Goal: Task Accomplishment & Management: Use online tool/utility

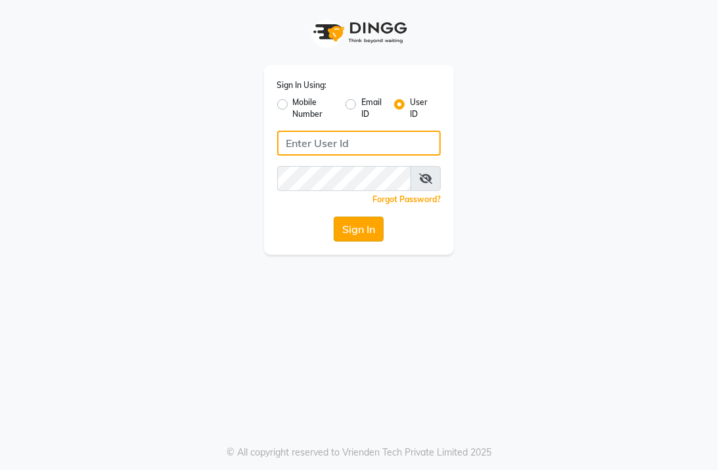
type input "senses@123"
click at [339, 228] on button "Sign In" at bounding box center [359, 229] width 50 height 25
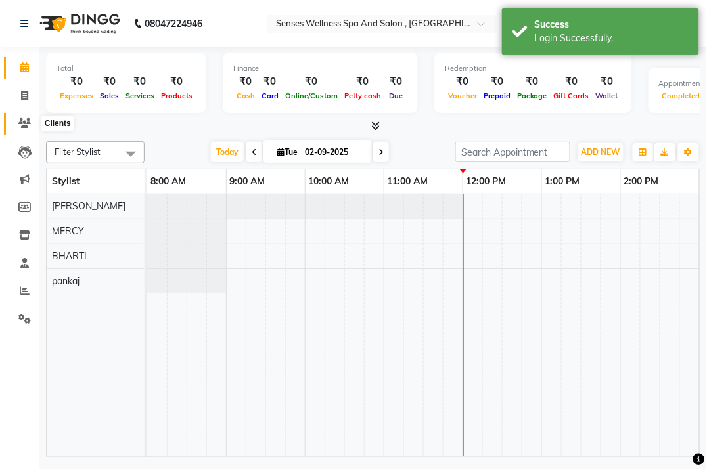
select select "en"
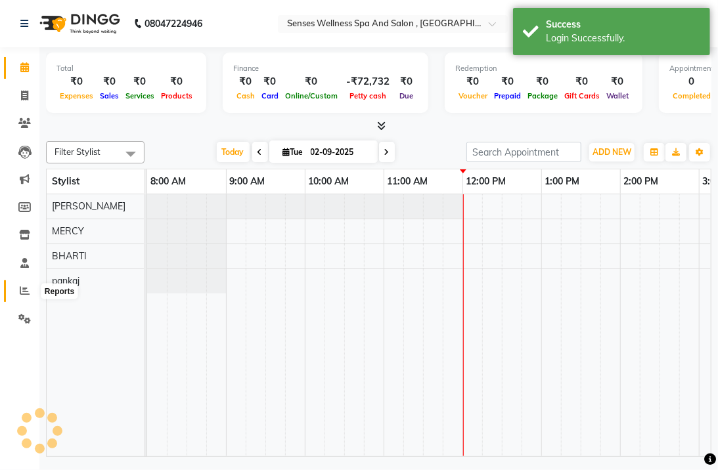
click at [27, 288] on icon at bounding box center [25, 291] width 10 height 10
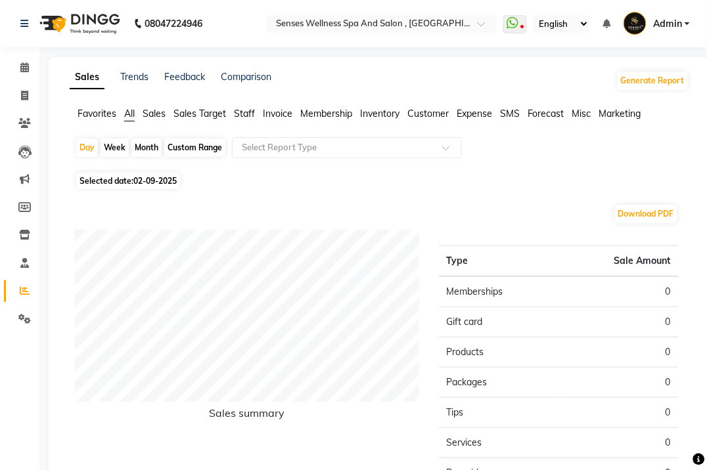
click at [148, 150] on div "Month" at bounding box center [146, 148] width 30 height 18
select select "9"
select select "2025"
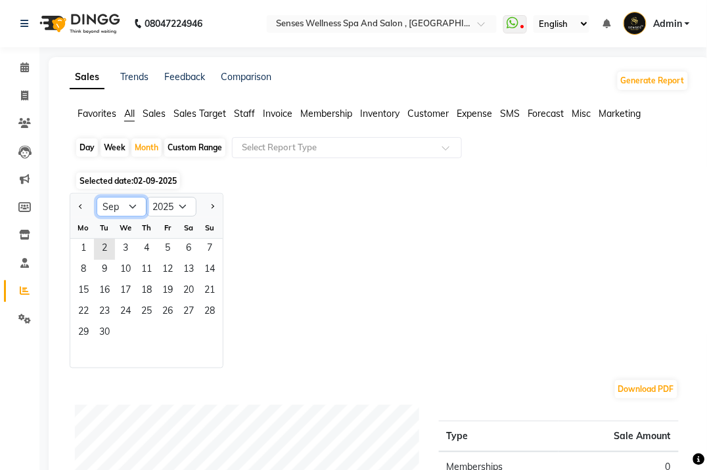
click at [129, 208] on select "Jan Feb Mar Apr May Jun [DATE] Aug Sep Oct Nov Dec" at bounding box center [122, 207] width 50 height 20
select select "8"
click at [97, 197] on select "Jan Feb Mar Apr May Jun [DATE] Aug Sep Oct Nov Dec" at bounding box center [122, 207] width 50 height 20
drag, startPoint x: 173, startPoint y: 253, endPoint x: 209, endPoint y: 338, distance: 92.7
click at [209, 338] on ngb-datepicker-month "Mo Tu We Th Fr Sa Su 1 2 3 4 5 6 7 8 9 10 11 12 13 14 15 16 17 18 19 20 21 22 2…" at bounding box center [146, 292] width 152 height 150
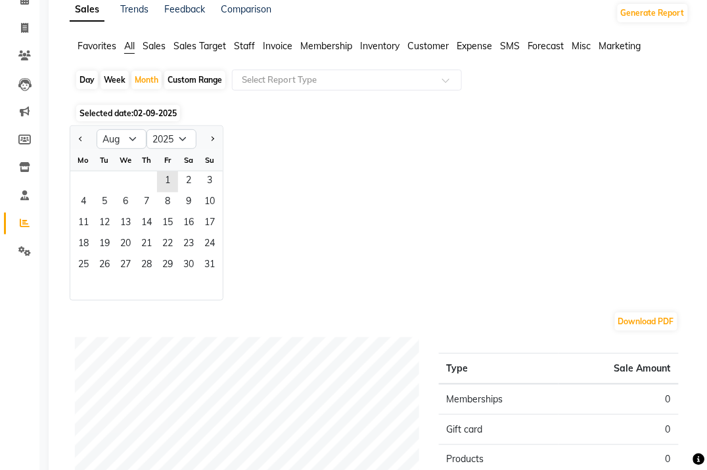
scroll to position [86, 0]
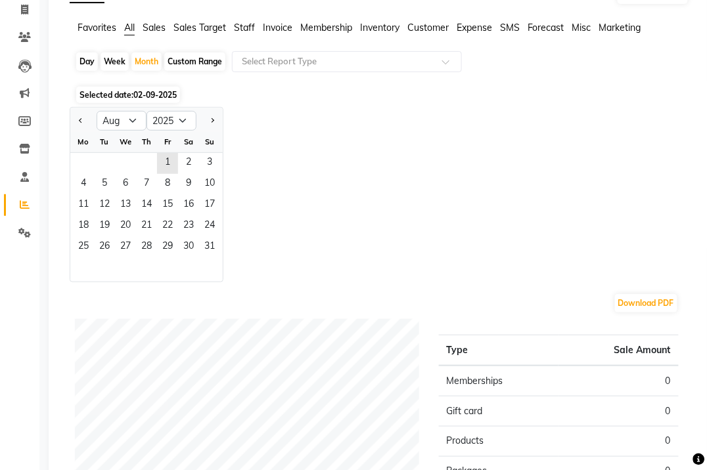
click at [270, 185] on div "Jan Feb Mar Apr May Jun [DATE] Aug Sep Oct Nov [DATE] 2016 2017 2018 2019 2020 …" at bounding box center [380, 194] width 620 height 175
drag, startPoint x: 173, startPoint y: 160, endPoint x: 234, endPoint y: 255, distance: 112.6
click at [234, 255] on div "Jan Feb Mar Apr May Jun [DATE] Aug Sep Oct Nov [DATE] 2016 2017 2018 2019 2020 …" at bounding box center [380, 194] width 620 height 175
click at [147, 171] on div "1 2 3" at bounding box center [146, 163] width 152 height 21
drag, startPoint x: 152, startPoint y: 160, endPoint x: 222, endPoint y: 256, distance: 118.5
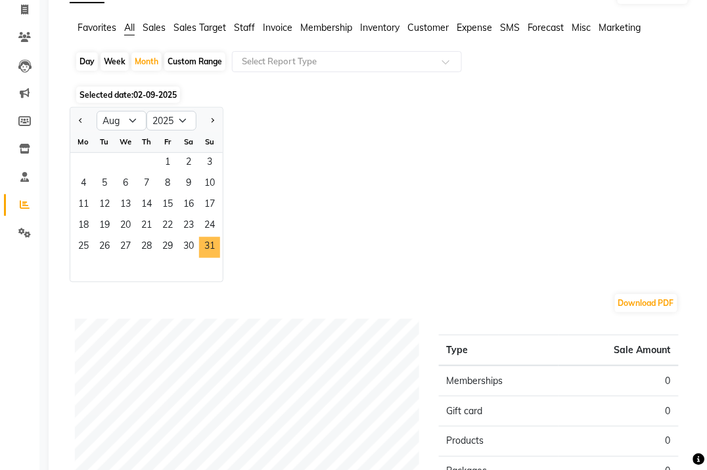
click at [222, 256] on ngb-datepicker-month "Mo Tu We Th Fr Sa Su 1 2 3 4 5 6 7 8 9 10 11 12 13 14 15 16 17 18 19 20 21 22 2…" at bounding box center [146, 206] width 152 height 150
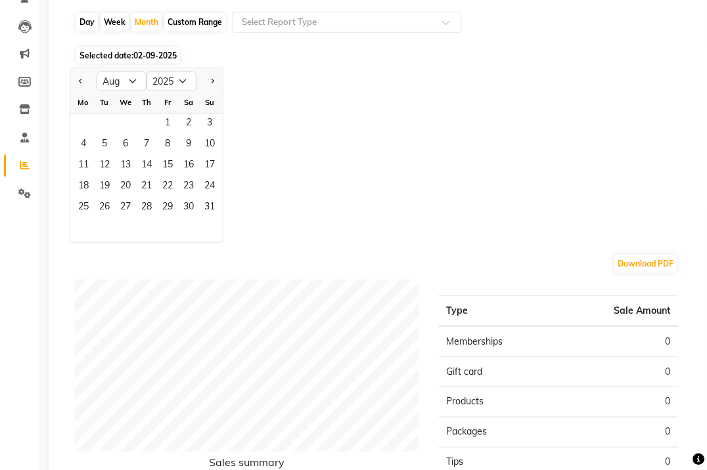
scroll to position [91, 0]
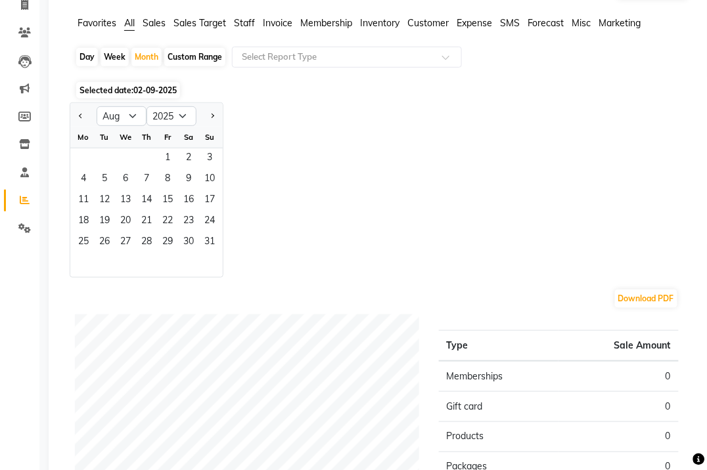
click at [347, 247] on div "Jan Feb Mar Apr May Jun [DATE] Aug Sep Oct Nov [DATE] 2016 2017 2018 2019 2020 …" at bounding box center [380, 190] width 620 height 175
click at [166, 156] on span "1" at bounding box center [167, 158] width 21 height 21
